Goal: Information Seeking & Learning: Learn about a topic

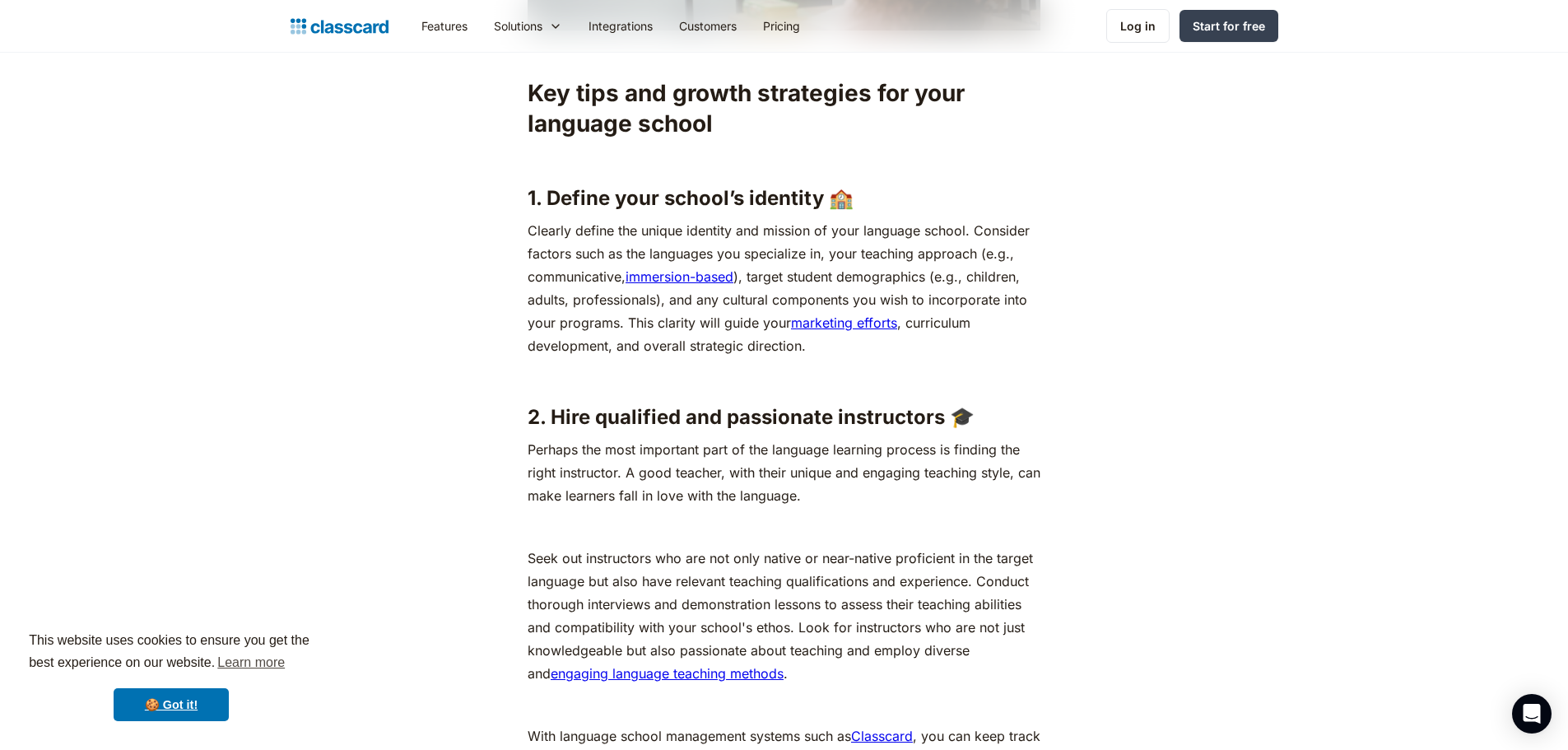
scroll to position [2140, 0]
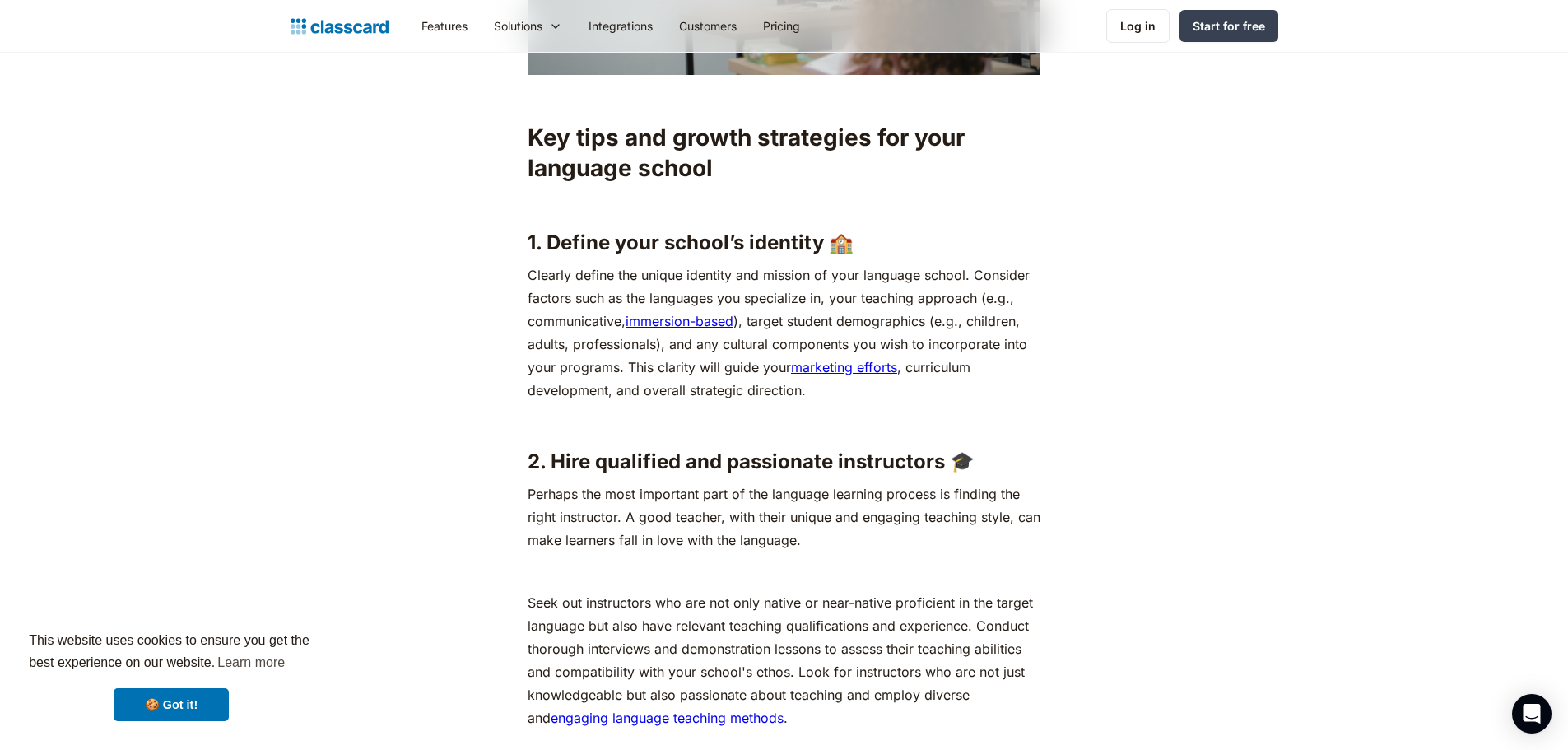
click at [803, 459] on h3 "2. Hire qualified and passionate instructors 🎓" at bounding box center [783, 462] width 513 height 24
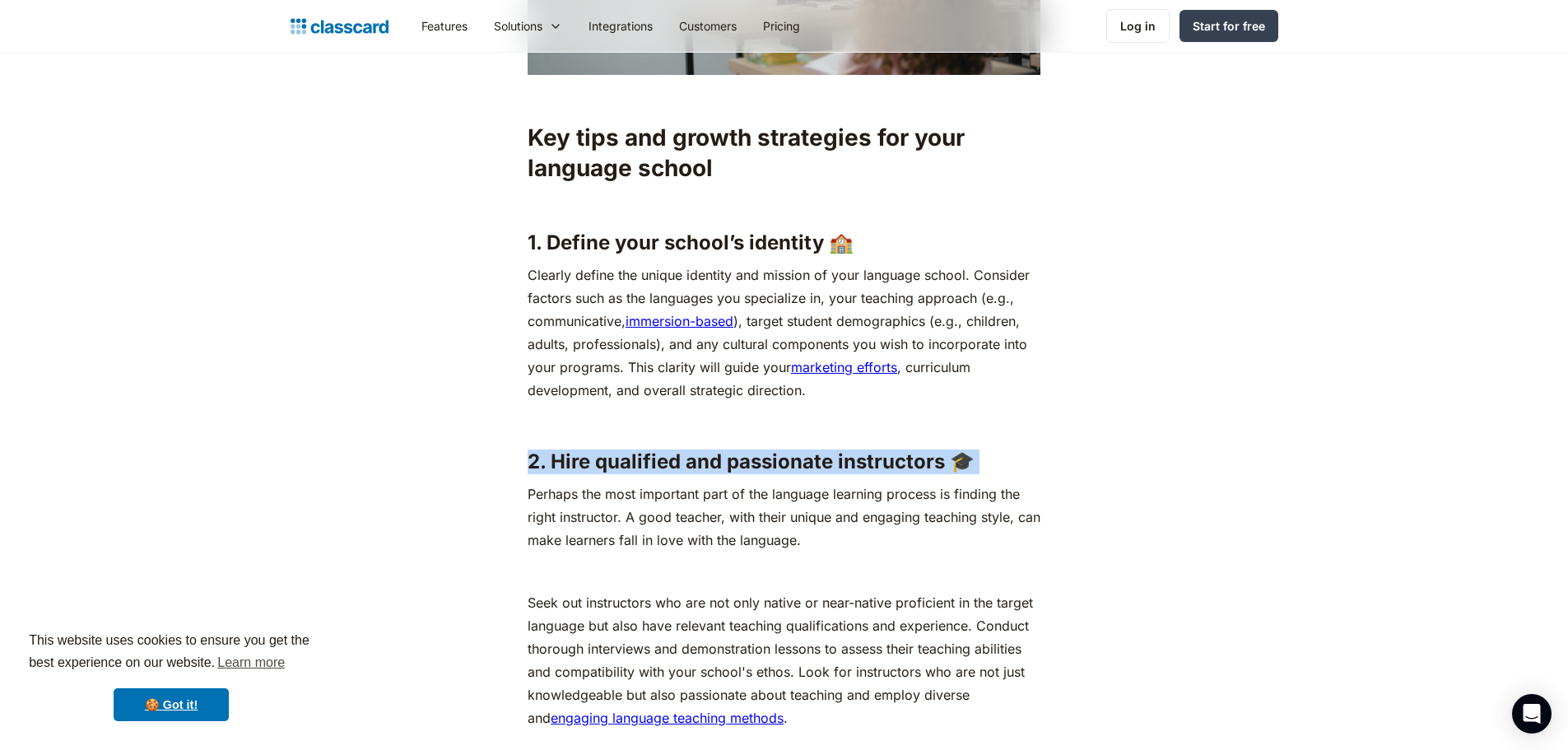
click at [803, 459] on h3 "2. Hire qualified and passionate instructors 🎓" at bounding box center [783, 462] width 513 height 24
copy h3 "2. Hire qualified and passionate instructors 🎓"
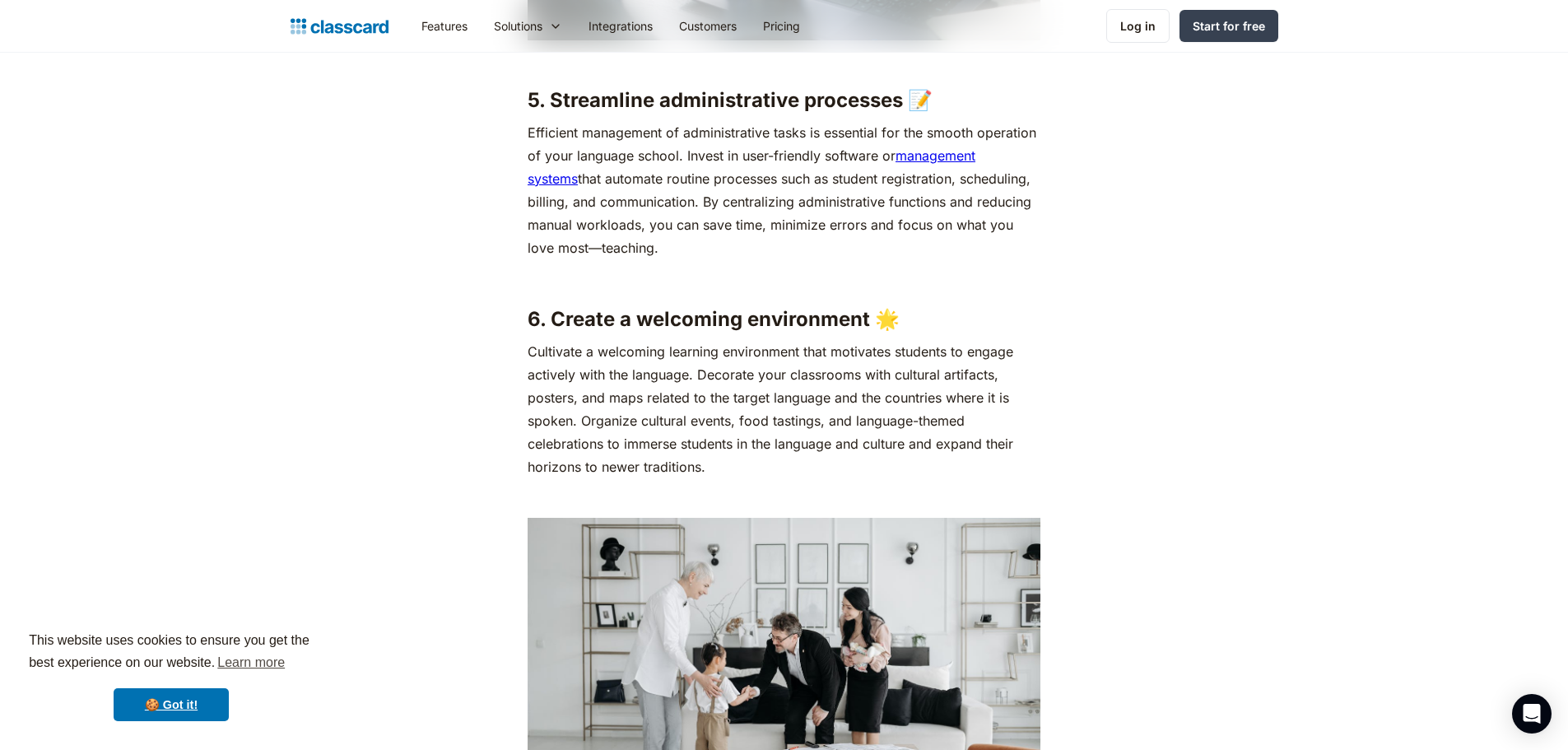
scroll to position [4280, 0]
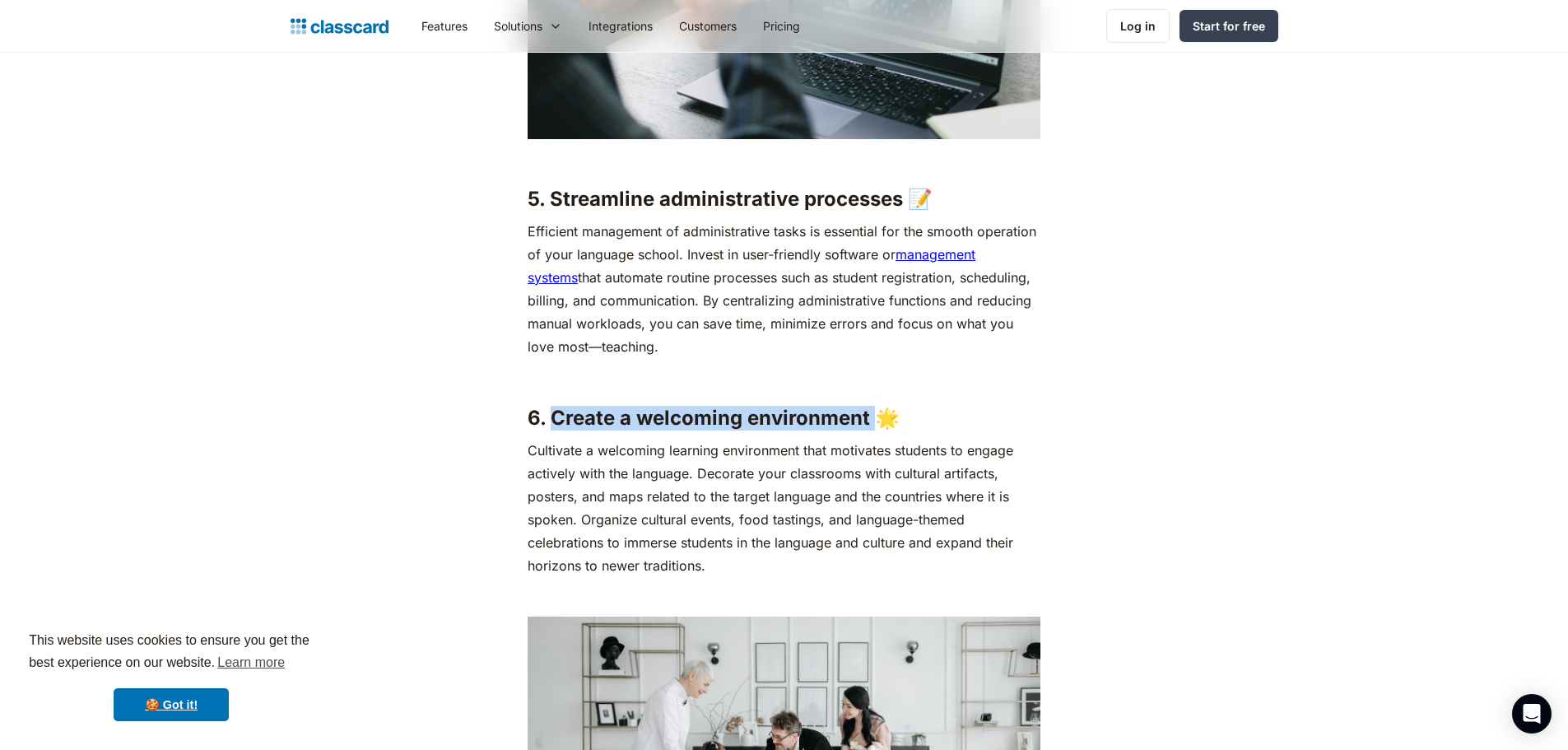
drag, startPoint x: 553, startPoint y: 419, endPoint x: 874, endPoint y: 411, distance: 321.1
click at [874, 411] on h3 "6. Create a welcoming environment 🌟" at bounding box center [783, 418] width 513 height 24
copy h3 "Create a welcoming environment"
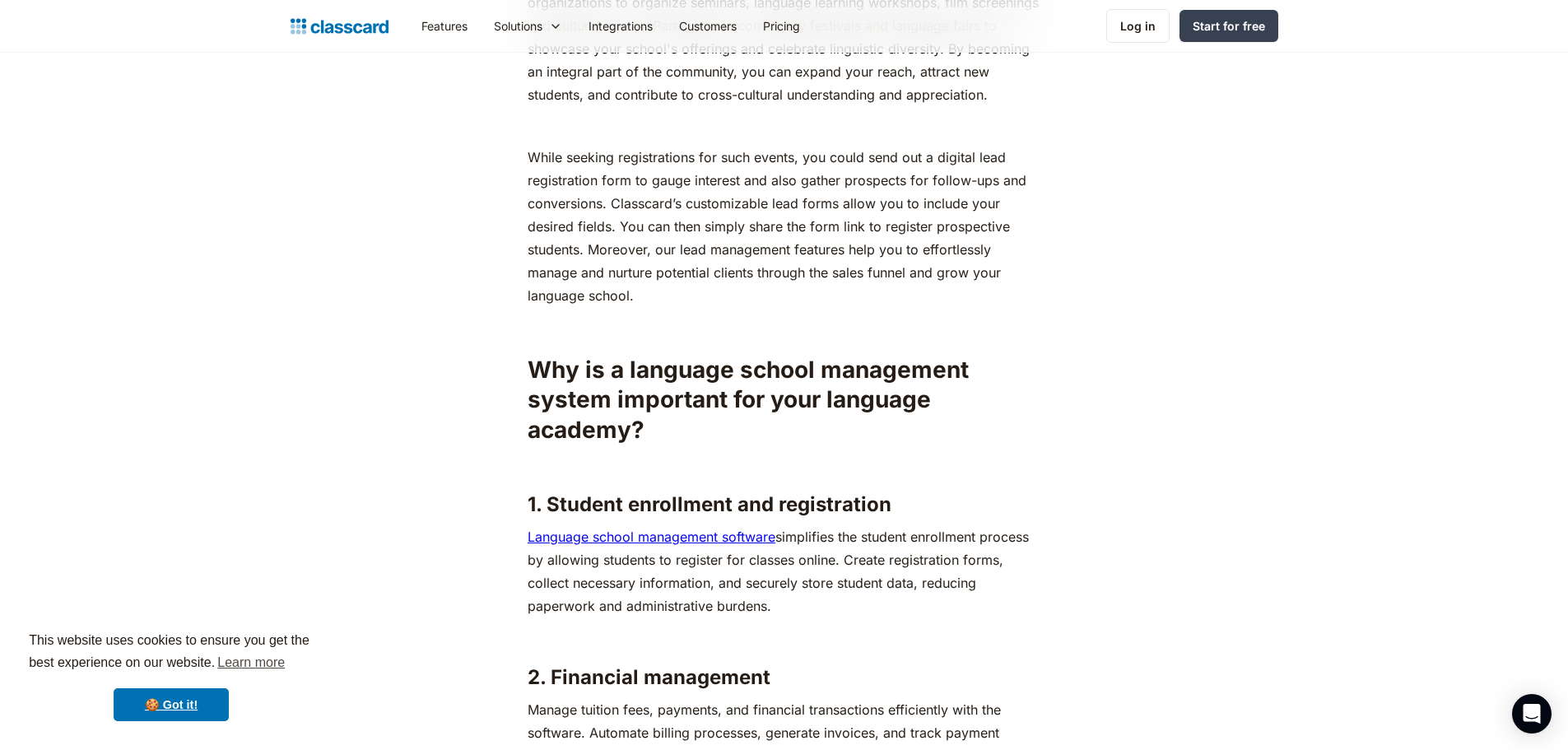
scroll to position [7162, 0]
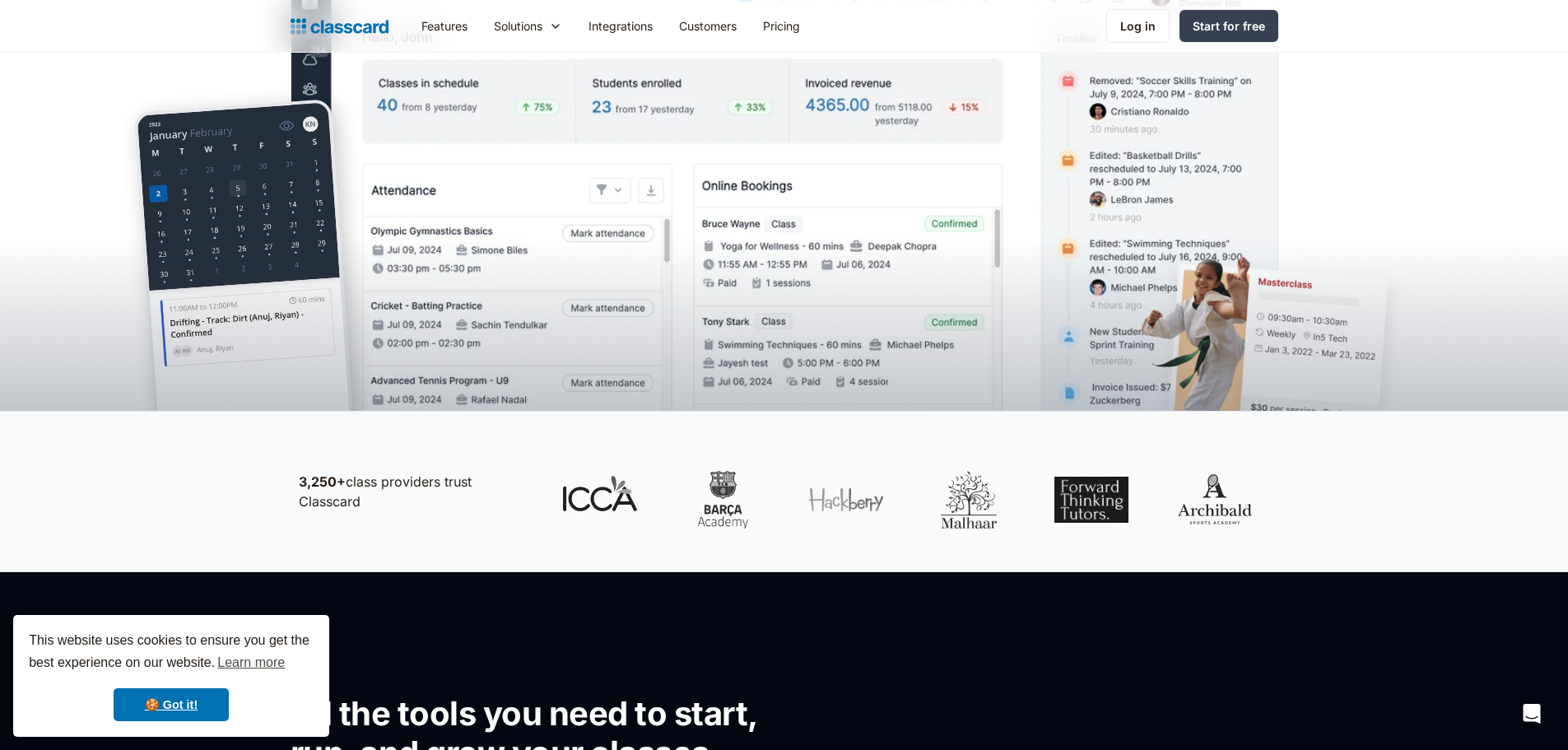
scroll to position [412, 0]
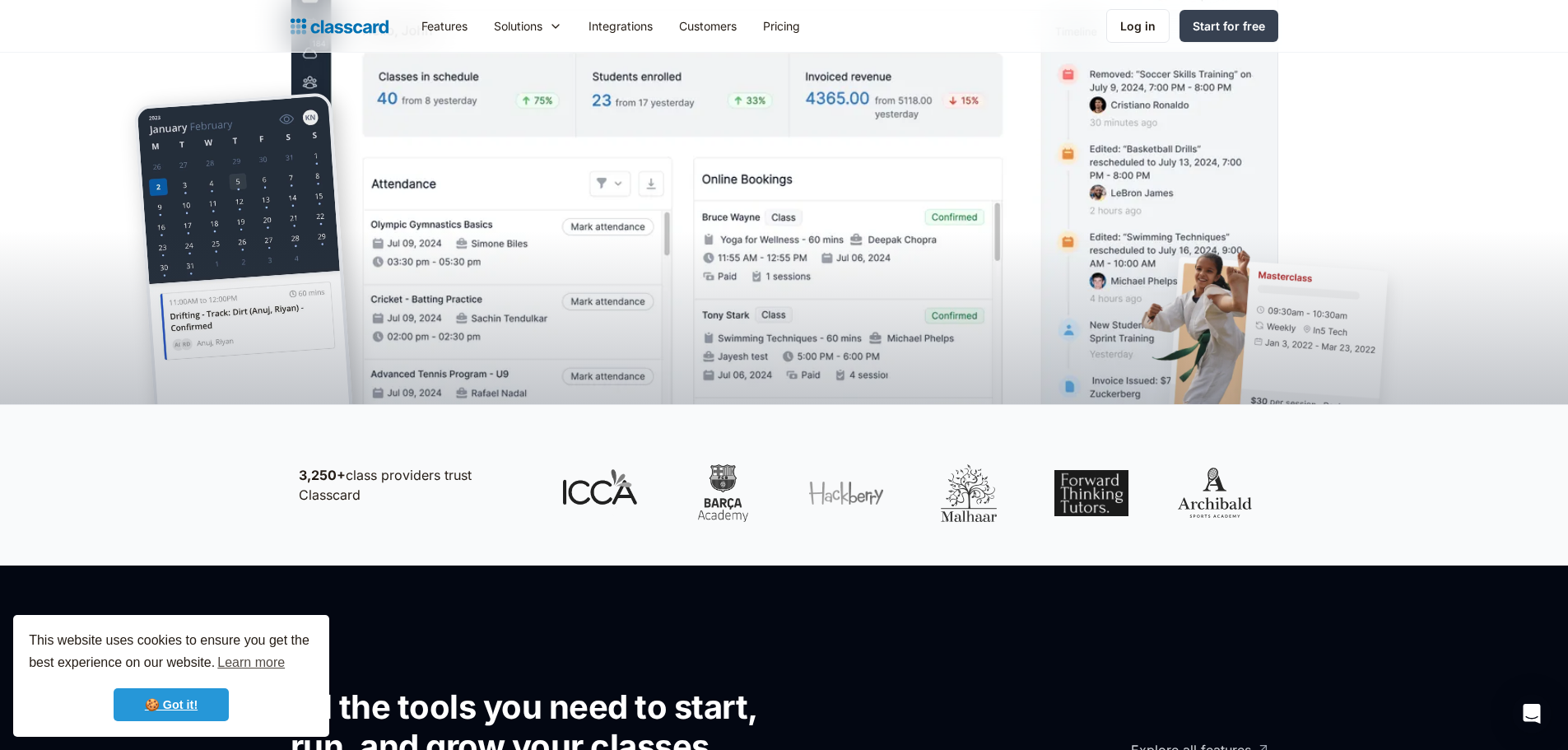
click at [193, 693] on link "🍪 Got it!" at bounding box center [171, 705] width 115 height 33
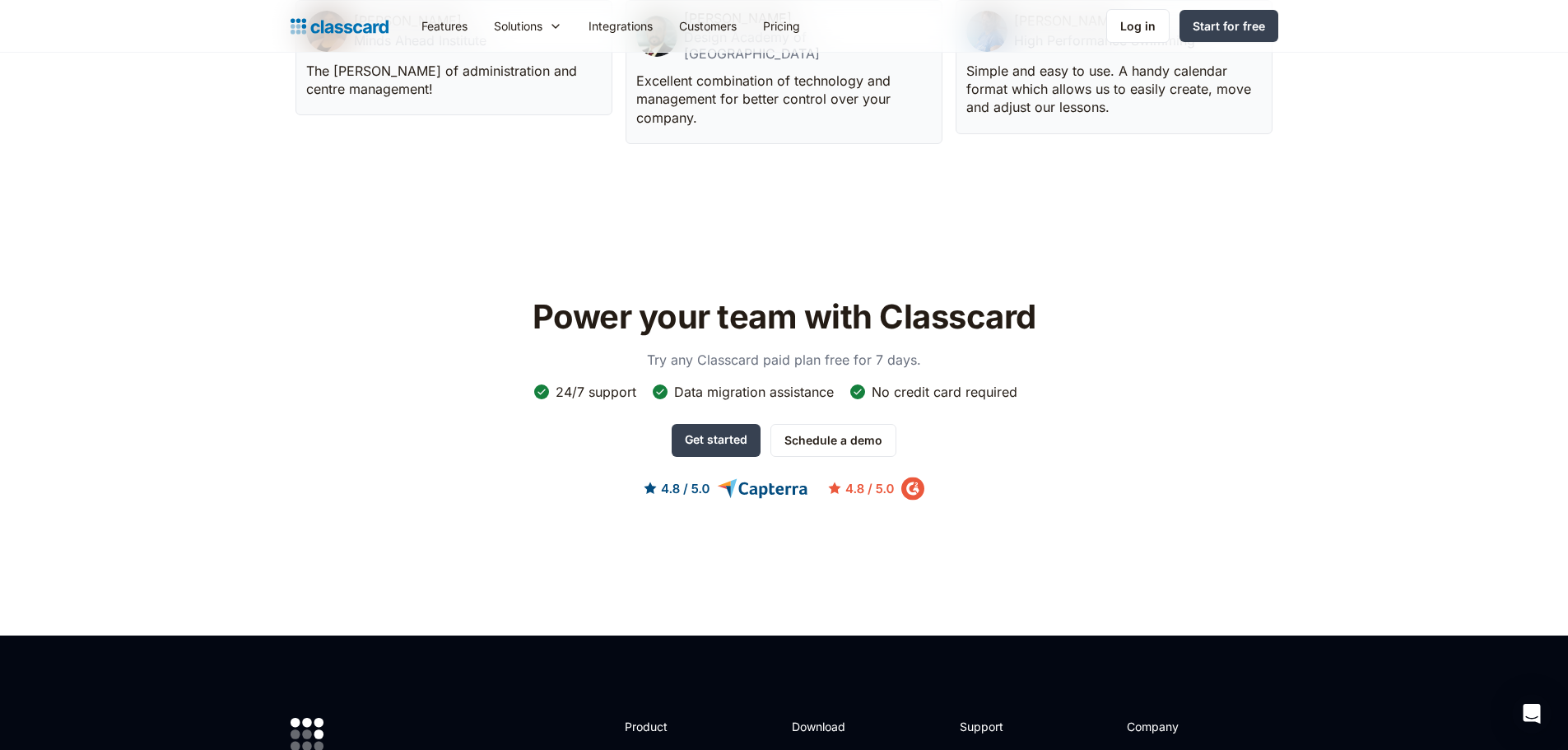
scroll to position [4774, 0]
click at [713, 423] on link "Get started" at bounding box center [716, 439] width 89 height 33
